Goal: Task Accomplishment & Management: Manage account settings

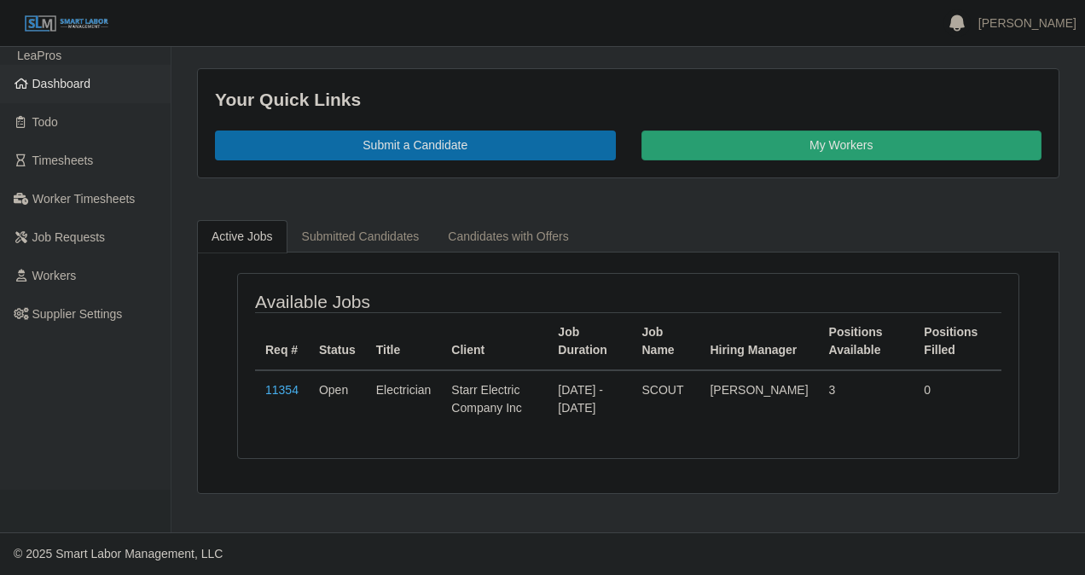
click at [65, 85] on span "Dashboard" at bounding box center [61, 84] width 59 height 14
click at [1025, 22] on link "[PERSON_NAME]" at bounding box center [1027, 24] width 98 height 18
click at [986, 114] on link "Logout" at bounding box center [1008, 117] width 154 height 35
click at [1050, 22] on link "[PERSON_NAME]" at bounding box center [1027, 24] width 98 height 18
click at [969, 119] on link "Logout" at bounding box center [1008, 117] width 154 height 35
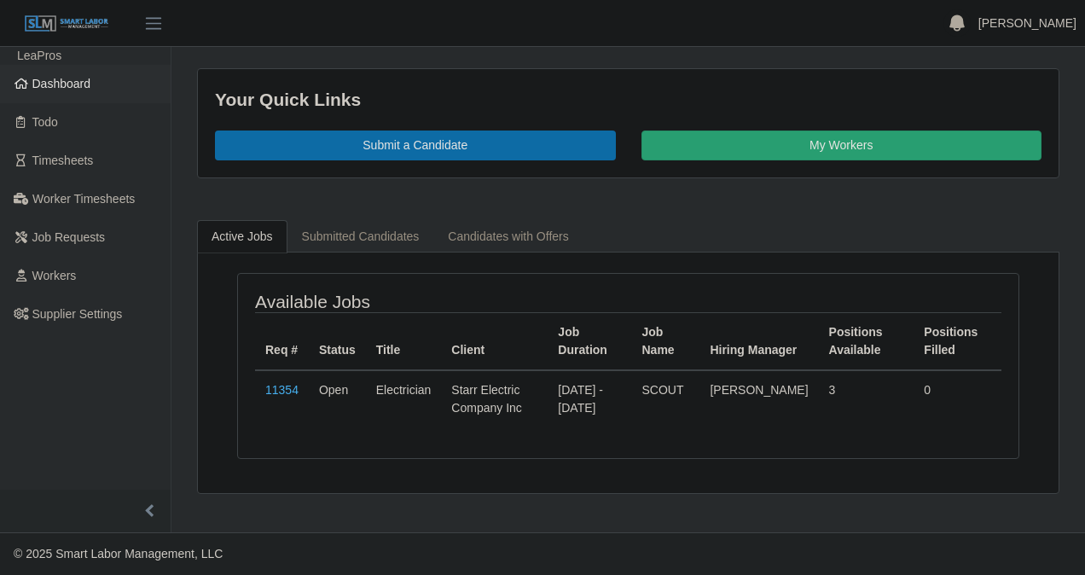
click at [1030, 23] on link "[PERSON_NAME]" at bounding box center [1027, 24] width 98 height 18
click at [981, 77] on link "Settings" at bounding box center [1008, 82] width 154 height 35
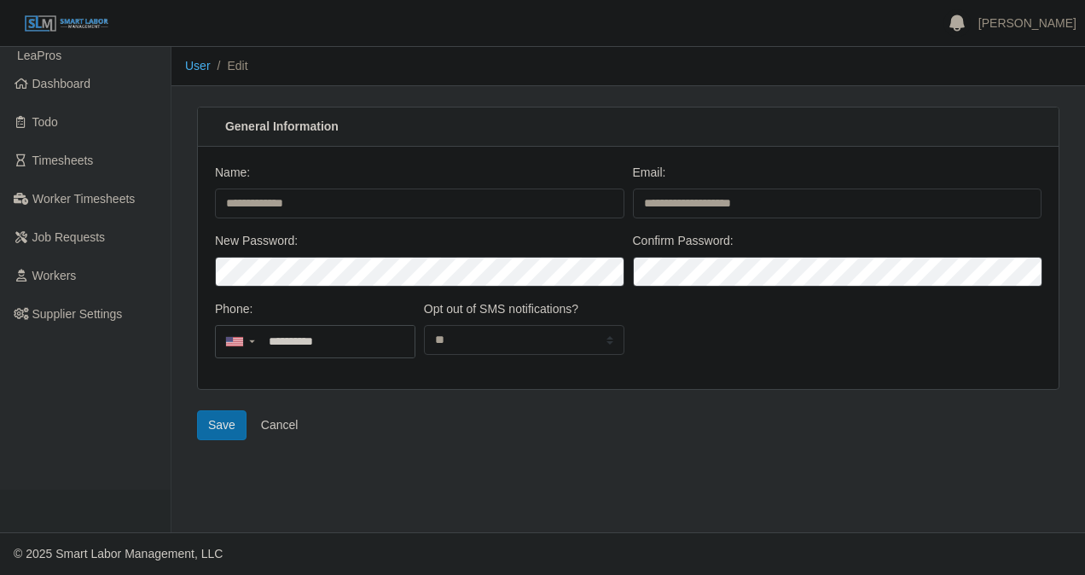
drag, startPoint x: 568, startPoint y: 425, endPoint x: 391, endPoint y: 426, distance: 177.4
click at [565, 425] on div "Save Cancel" at bounding box center [628, 425] width 888 height 30
click at [218, 427] on button "Save" at bounding box center [221, 425] width 49 height 30
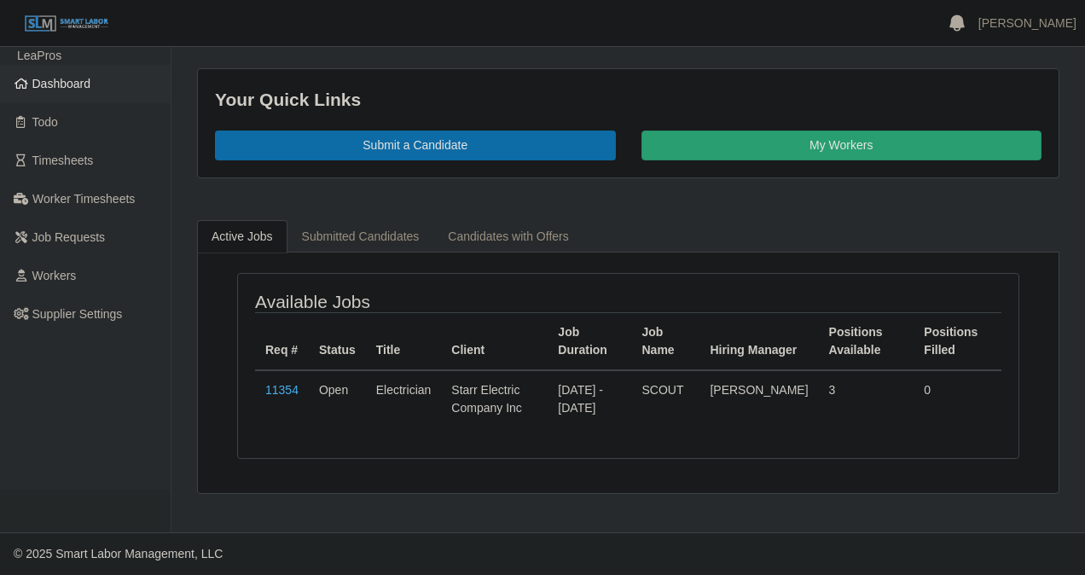
click at [70, 82] on span "Dashboard" at bounding box center [61, 84] width 59 height 14
click at [84, 82] on span "Dashboard" at bounding box center [61, 84] width 59 height 14
click at [92, 78] on link "Dashboard" at bounding box center [85, 84] width 171 height 38
